Goal: Task Accomplishment & Management: Manage account settings

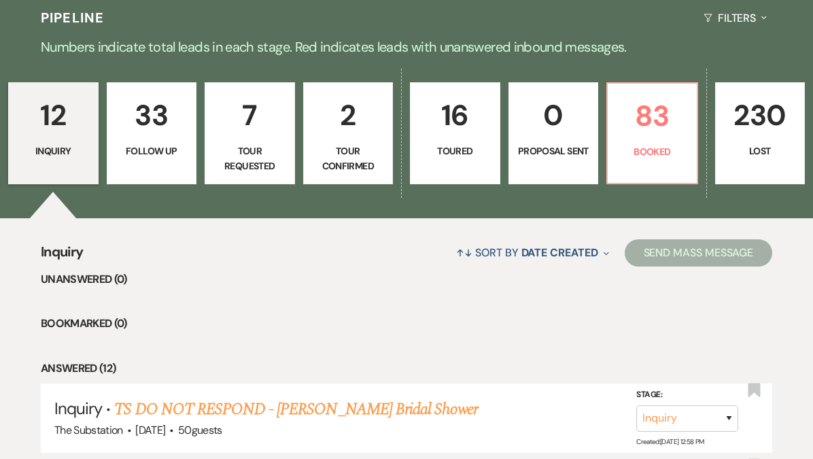
scroll to position [297, 0]
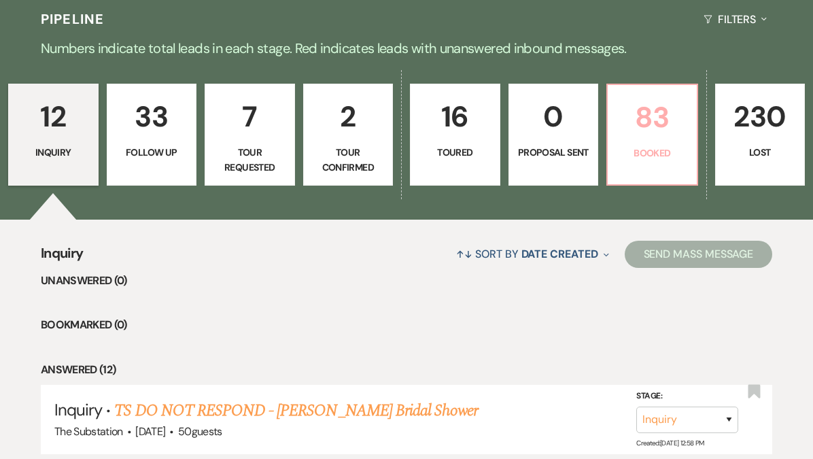
click at [631, 126] on p "83" at bounding box center [651, 117] width 73 height 46
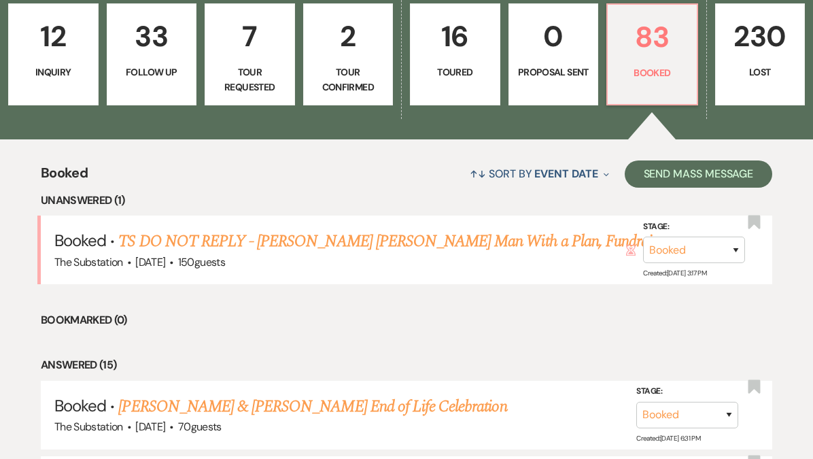
scroll to position [386, 0]
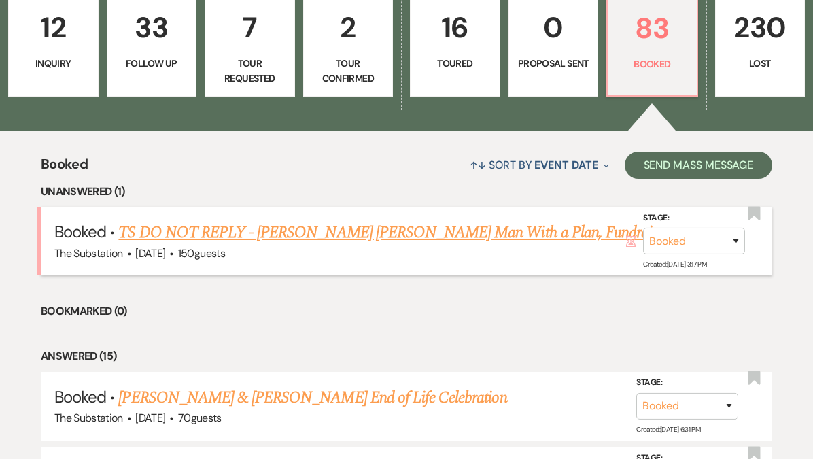
click at [371, 232] on link "TS DO NOT REPLY - [PERSON_NAME] [PERSON_NAME] Man With a Plan, Fundraiser" at bounding box center [393, 232] width 550 height 24
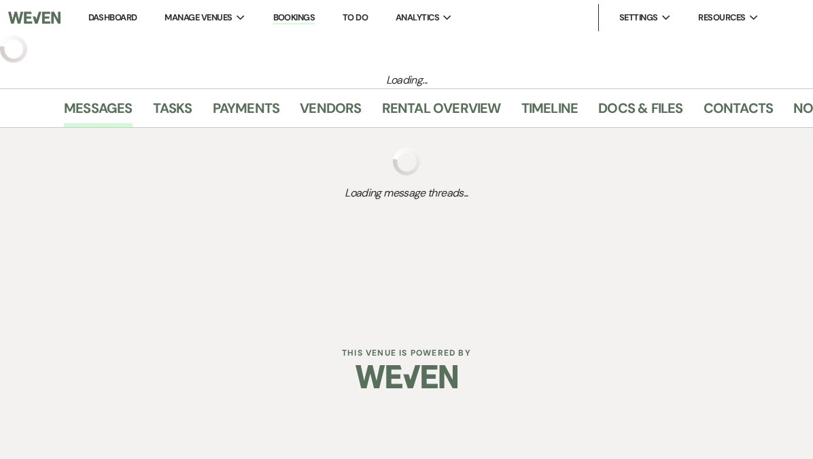
select select "5"
select select "20"
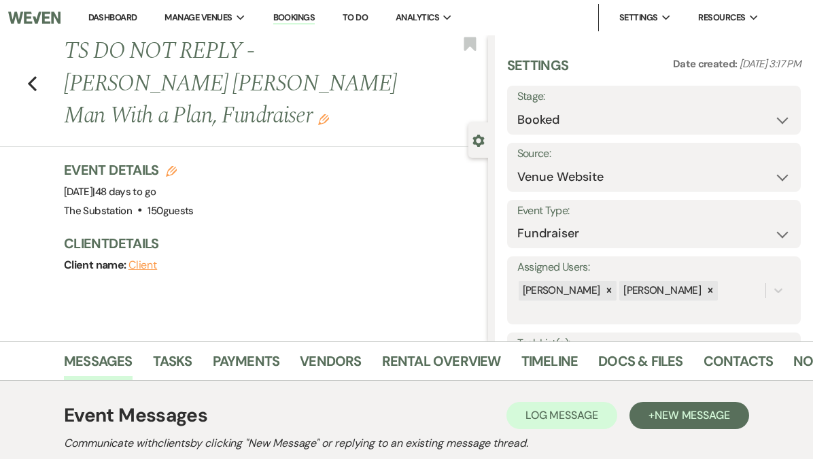
click at [116, 20] on link "Dashboard" at bounding box center [112, 18] width 49 height 12
